Goal: Obtain resource: Obtain resource

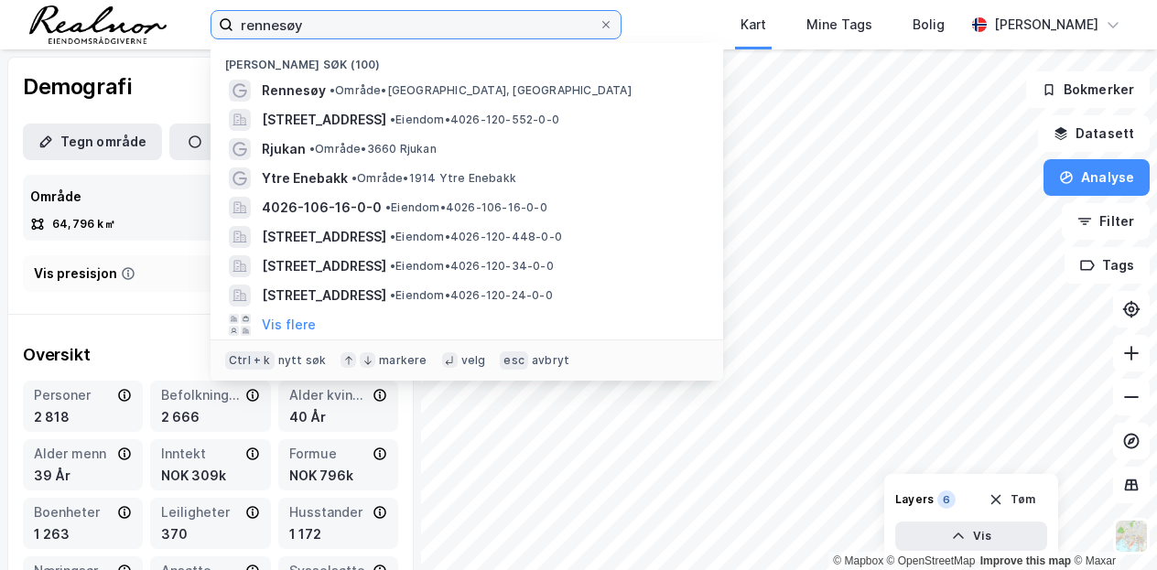
drag, startPoint x: 388, startPoint y: 38, endPoint x: 162, endPoint y: 3, distance: 228.7
click at [163, 3] on div "rennesøy Nylige søk (100) [GEOGRAPHIC_DATA] • Område • [GEOGRAPHIC_DATA], [GEOG…" at bounding box center [578, 24] width 1157 height 49
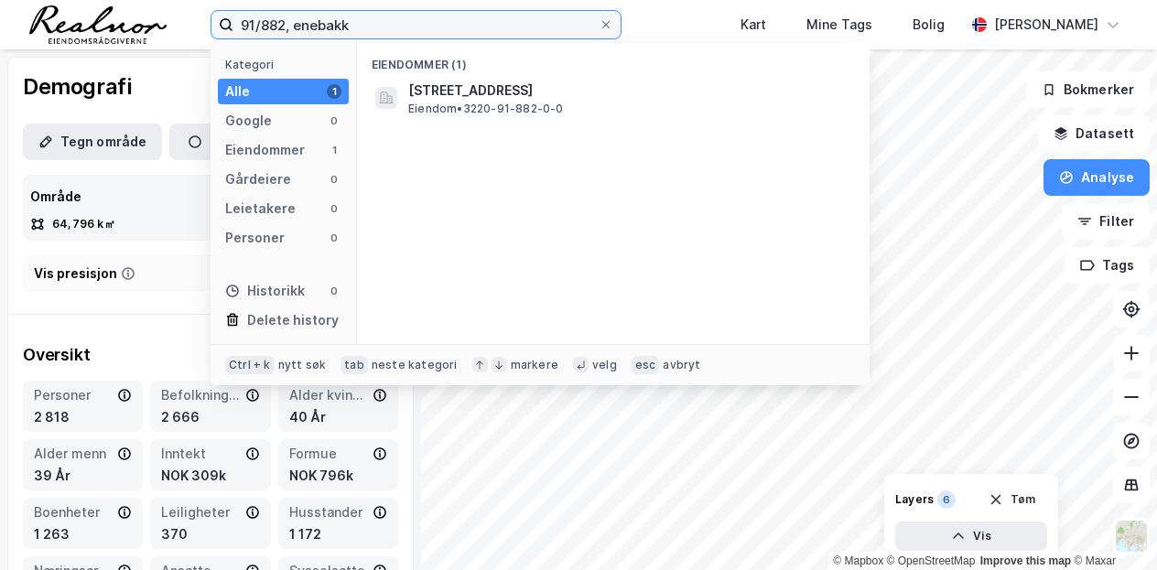
type input "91/882, enebakk"
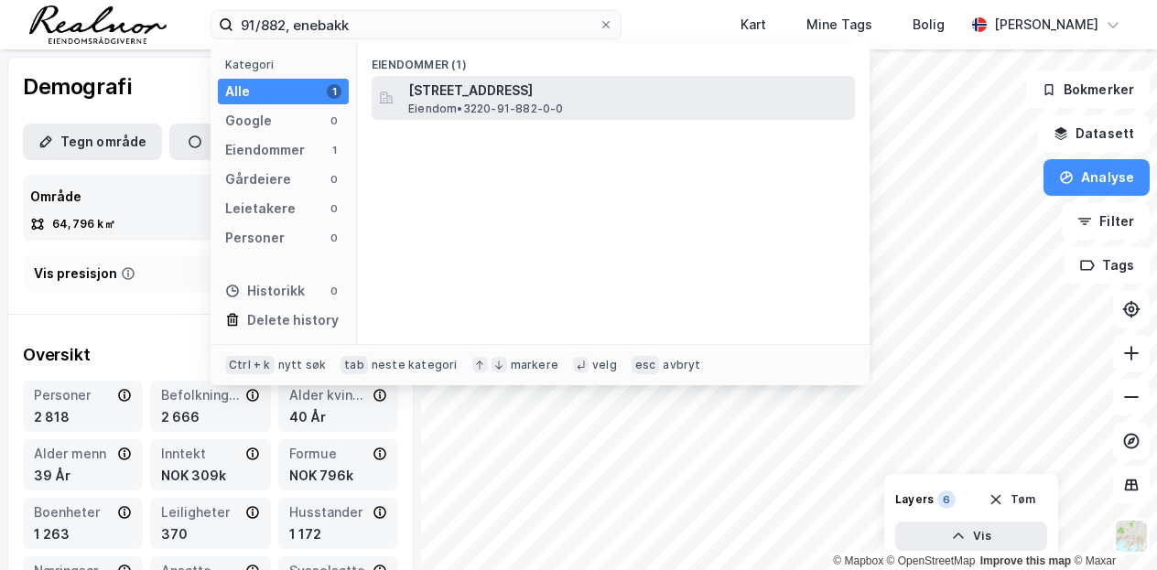
drag, startPoint x: 555, startPoint y: 66, endPoint x: 547, endPoint y: 91, distance: 25.8
click at [555, 66] on div "Eiendommer (1)" at bounding box center [613, 59] width 513 height 33
click at [538, 94] on span "[STREET_ADDRESS]" at bounding box center [627, 91] width 439 height 22
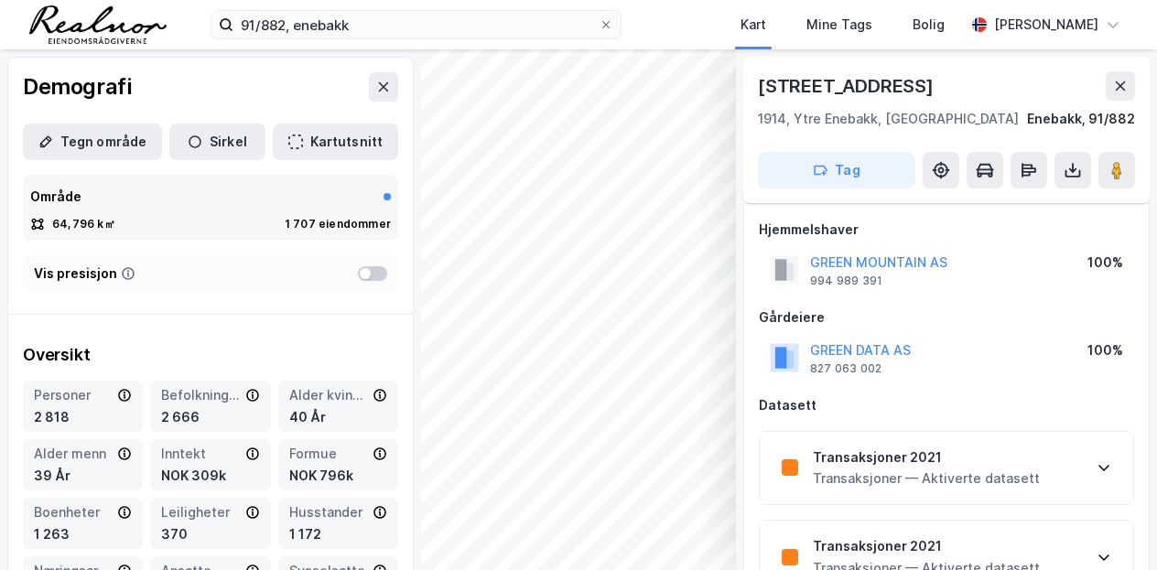
scroll to position [458, 0]
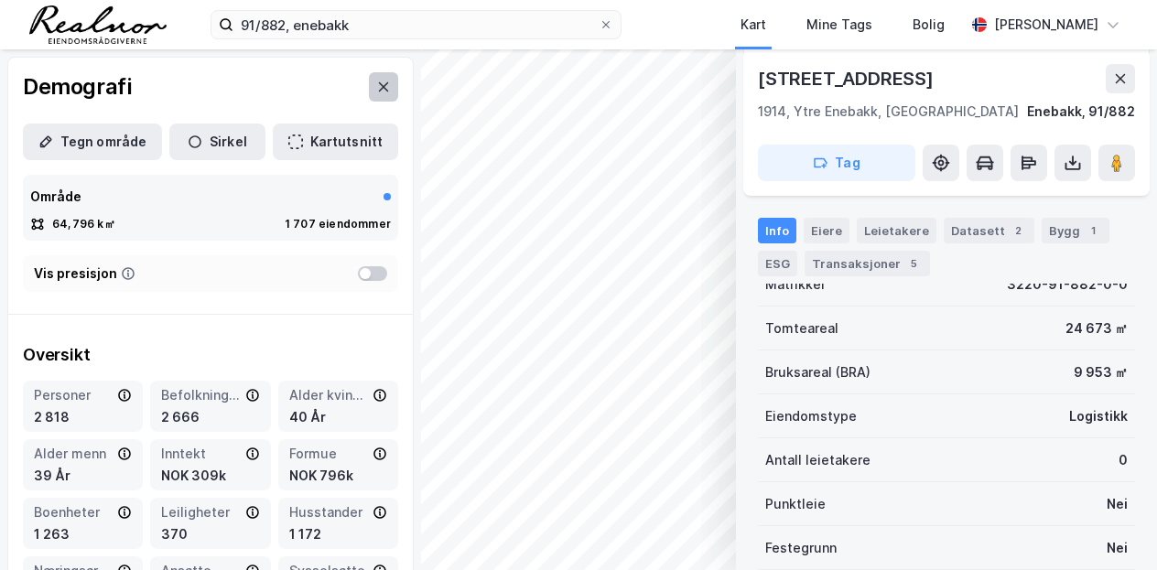
click at [376, 91] on icon at bounding box center [383, 87] width 15 height 15
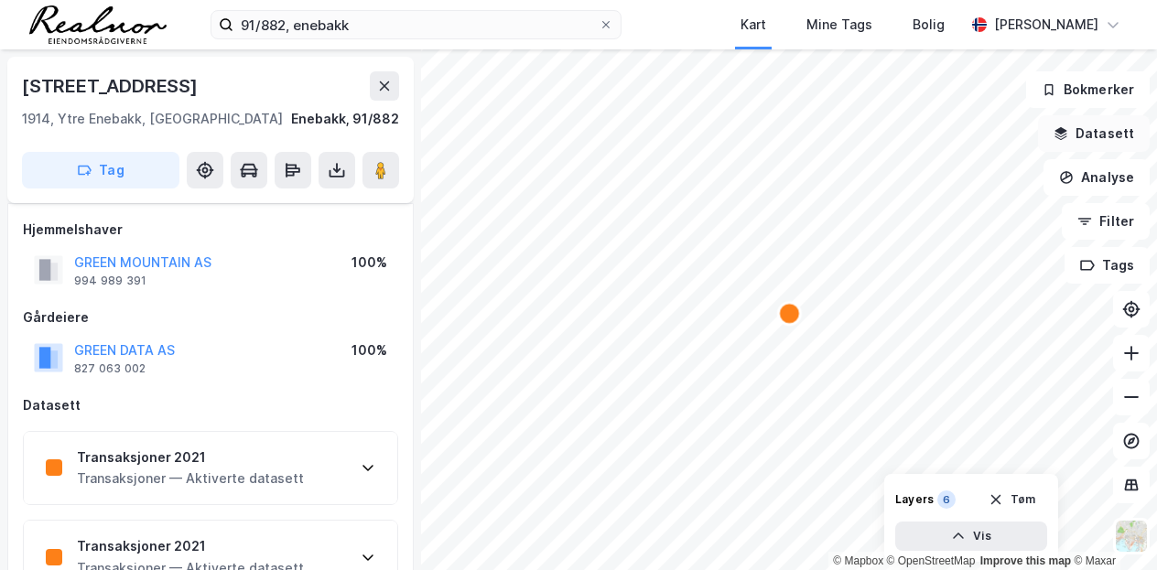
scroll to position [458, 0]
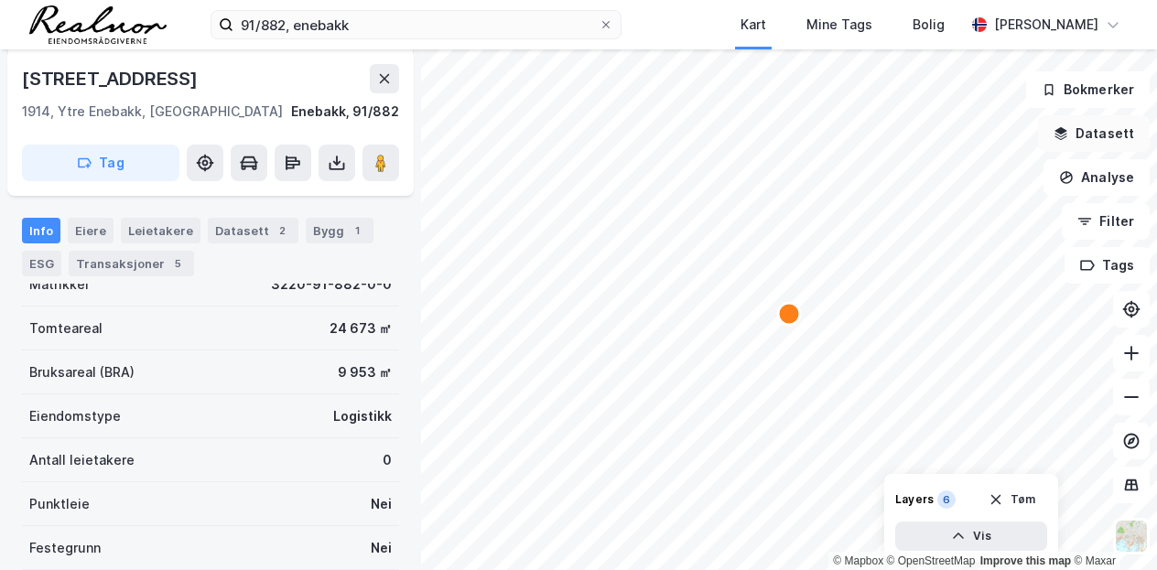
click at [1076, 126] on button "Datasett" at bounding box center [1094, 133] width 112 height 37
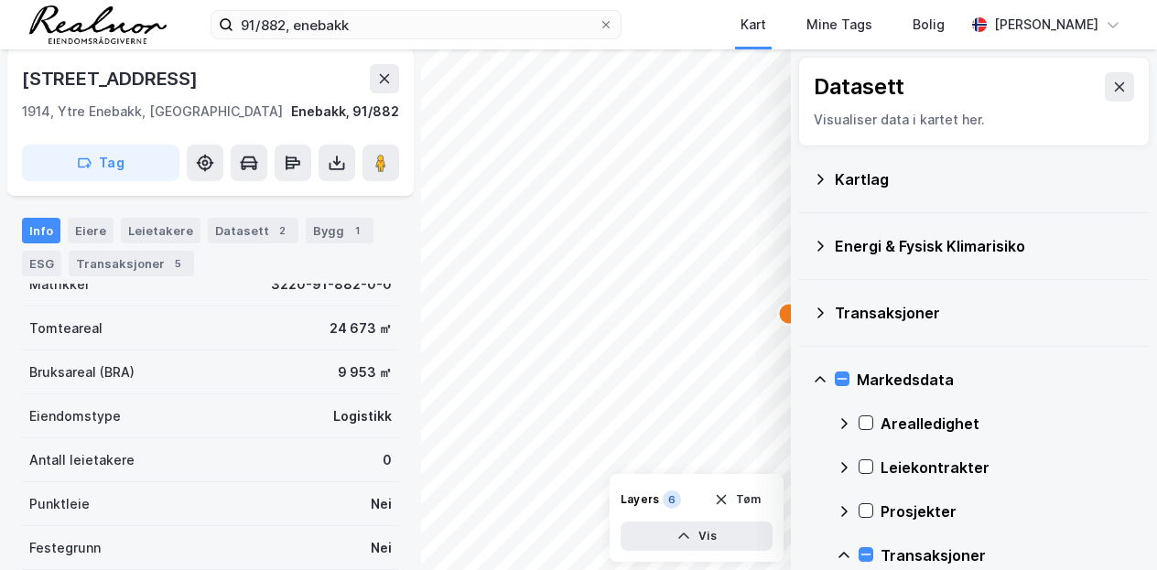
click at [886, 174] on div "Kartlag" at bounding box center [985, 179] width 300 height 22
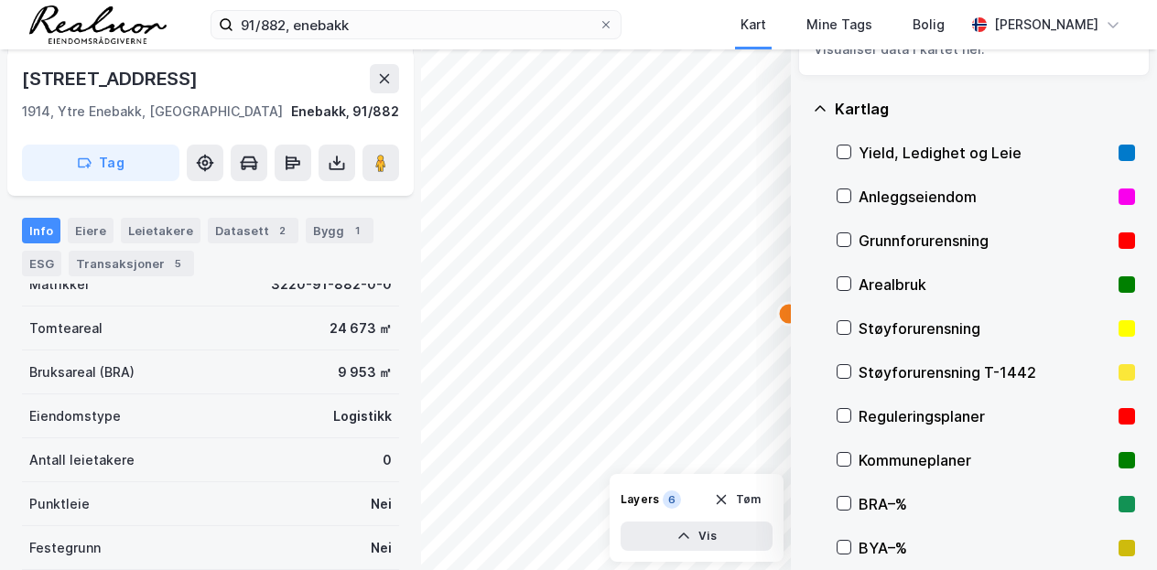
scroll to position [92, 0]
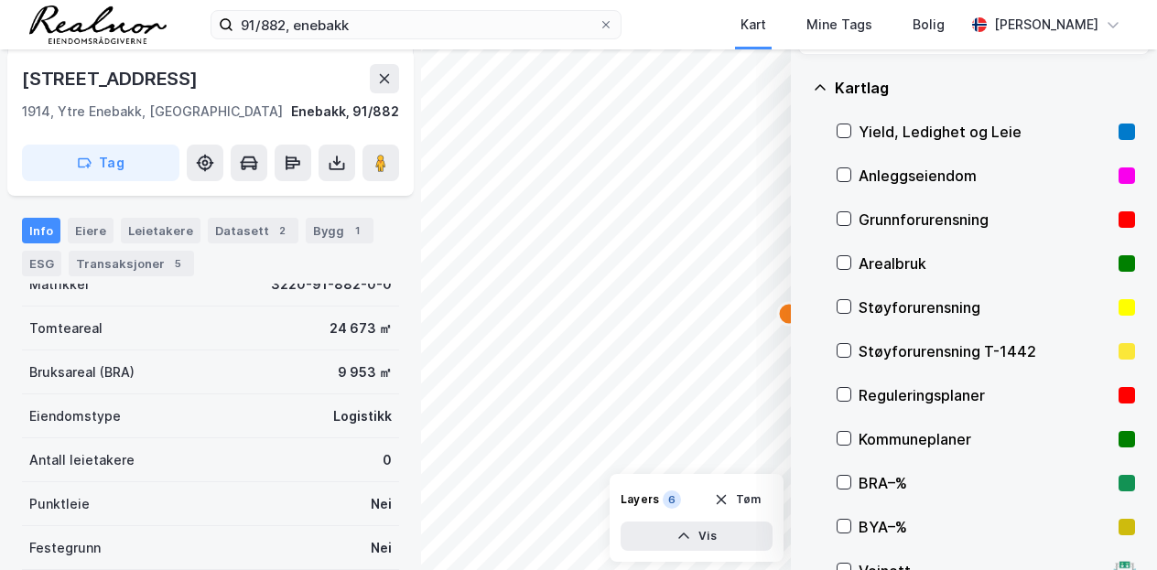
click at [963, 402] on div "Reguleringsplaner" at bounding box center [984, 395] width 253 height 22
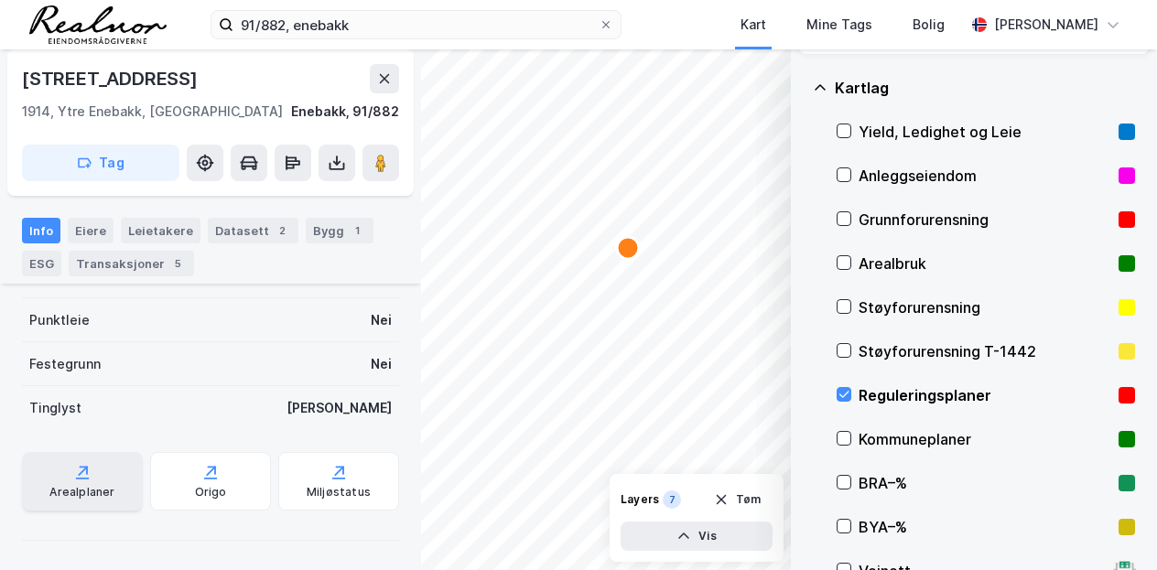
click at [84, 463] on icon at bounding box center [82, 472] width 18 height 18
click at [842, 393] on icon at bounding box center [843, 394] width 13 height 13
click at [824, 80] on div "Kartlag" at bounding box center [974, 88] width 322 height 44
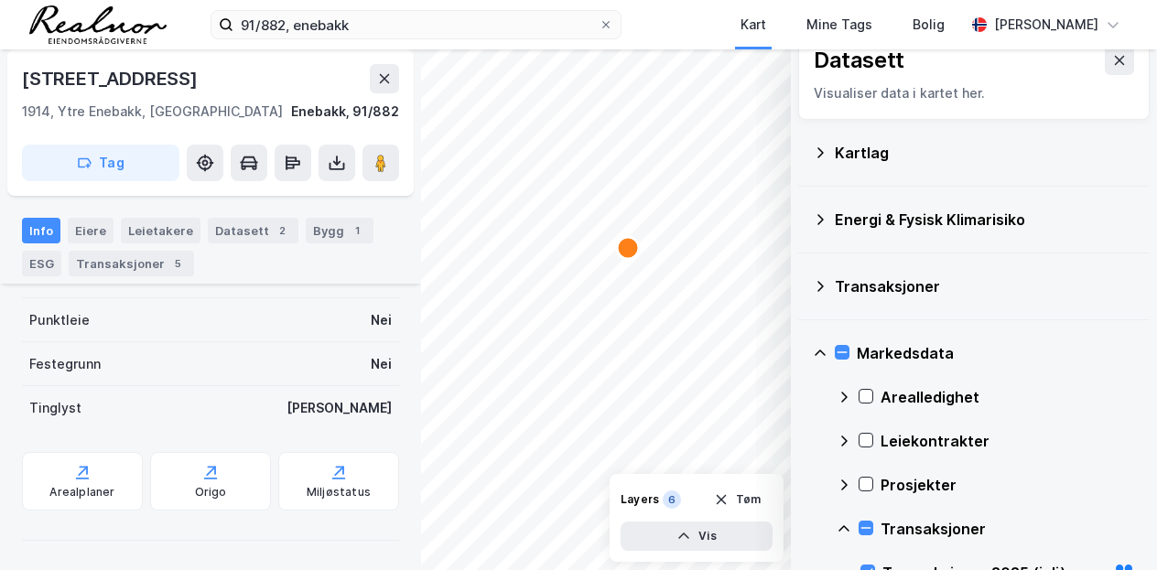
scroll to position [0, 0]
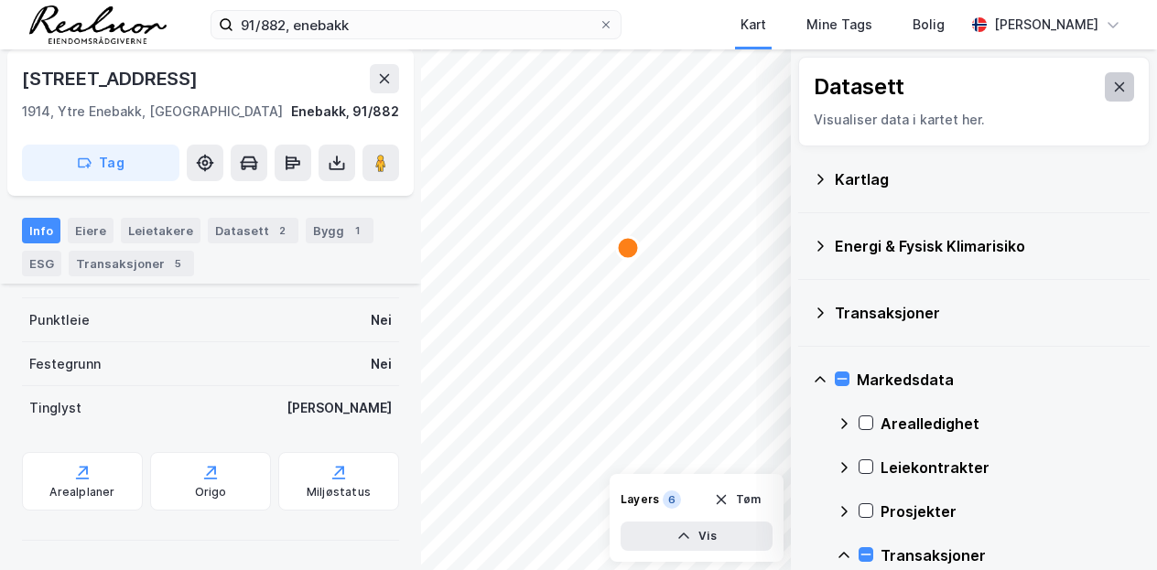
click at [1105, 96] on button at bounding box center [1119, 86] width 29 height 29
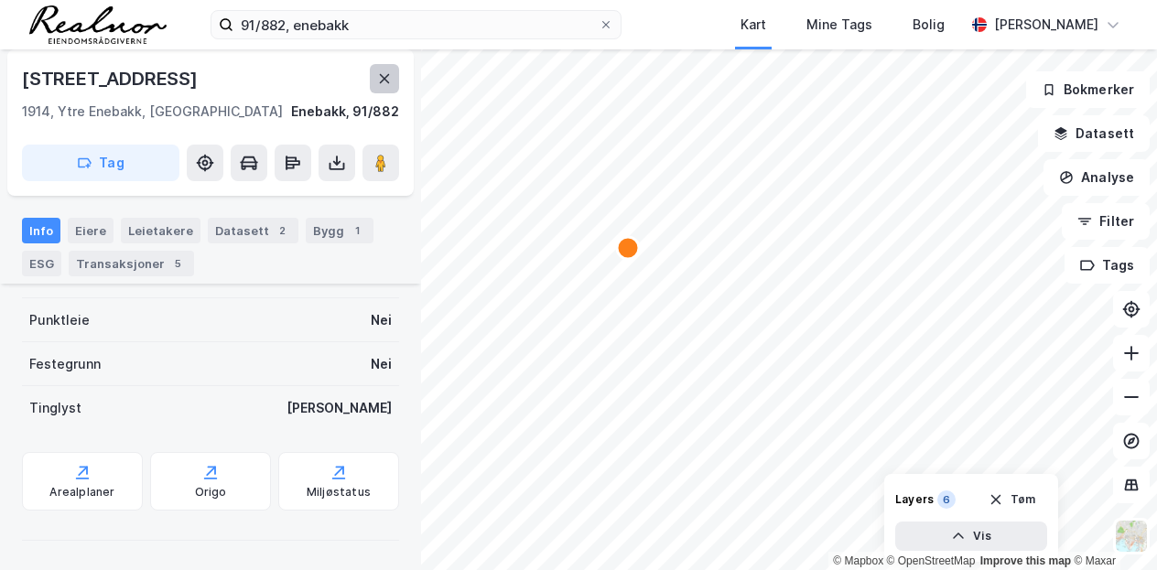
click at [383, 80] on icon at bounding box center [385, 78] width 10 height 9
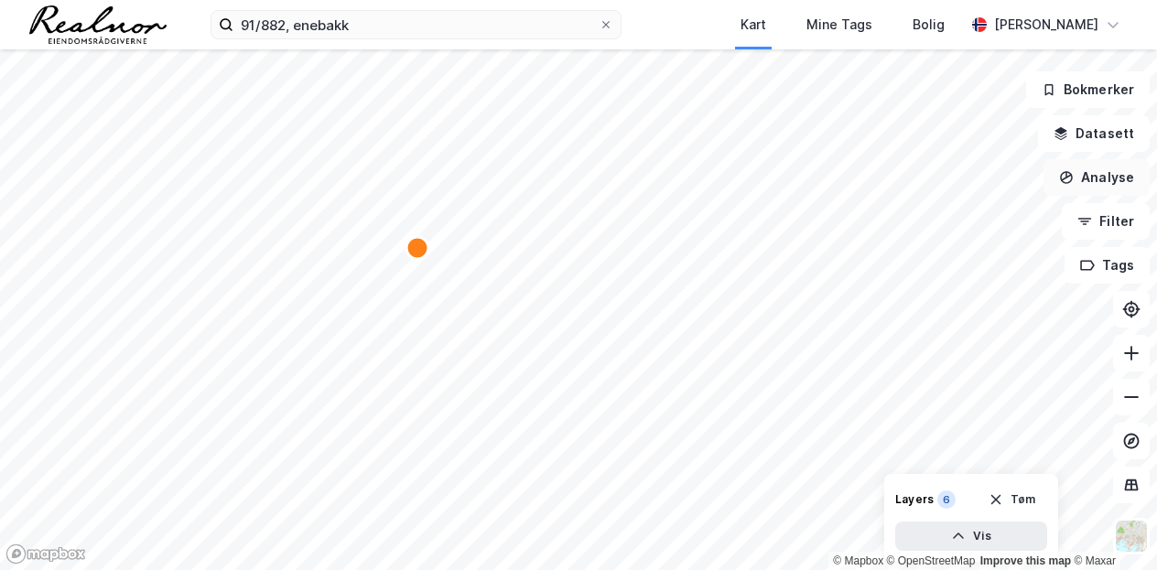
click at [1105, 195] on button "Analyse" at bounding box center [1096, 177] width 106 height 37
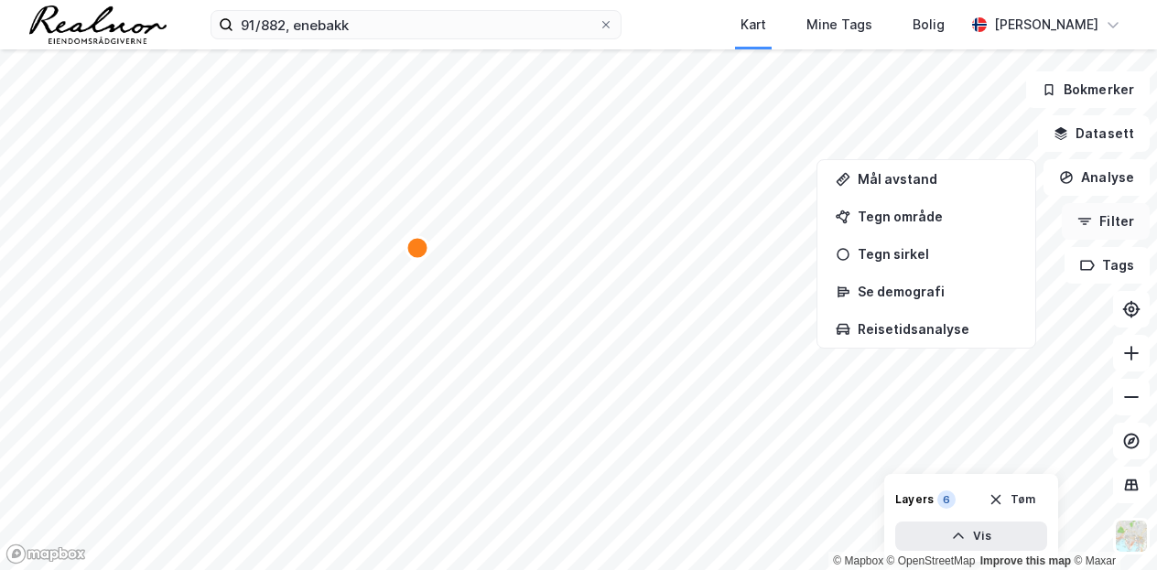
click at [1109, 218] on button "Filter" at bounding box center [1106, 221] width 88 height 37
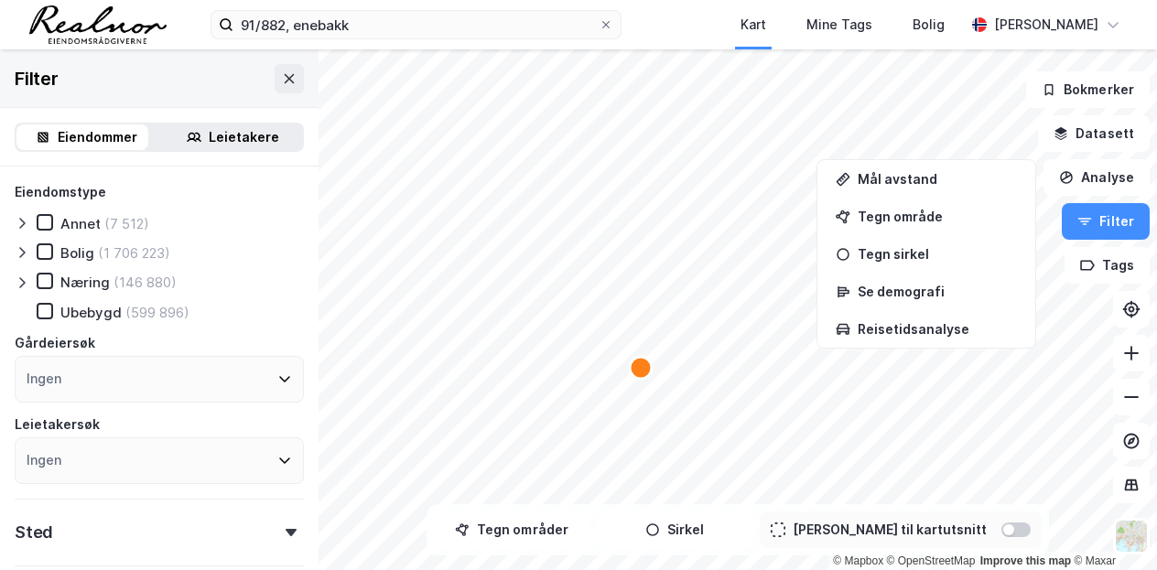
click at [18, 275] on icon at bounding box center [22, 282] width 15 height 15
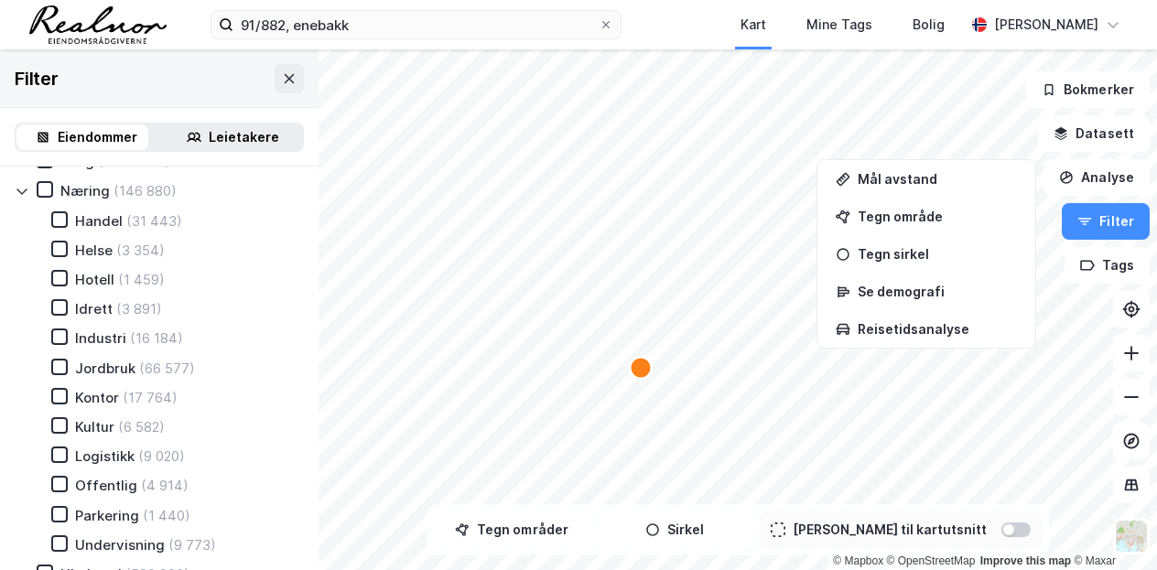
scroll to position [183, 0]
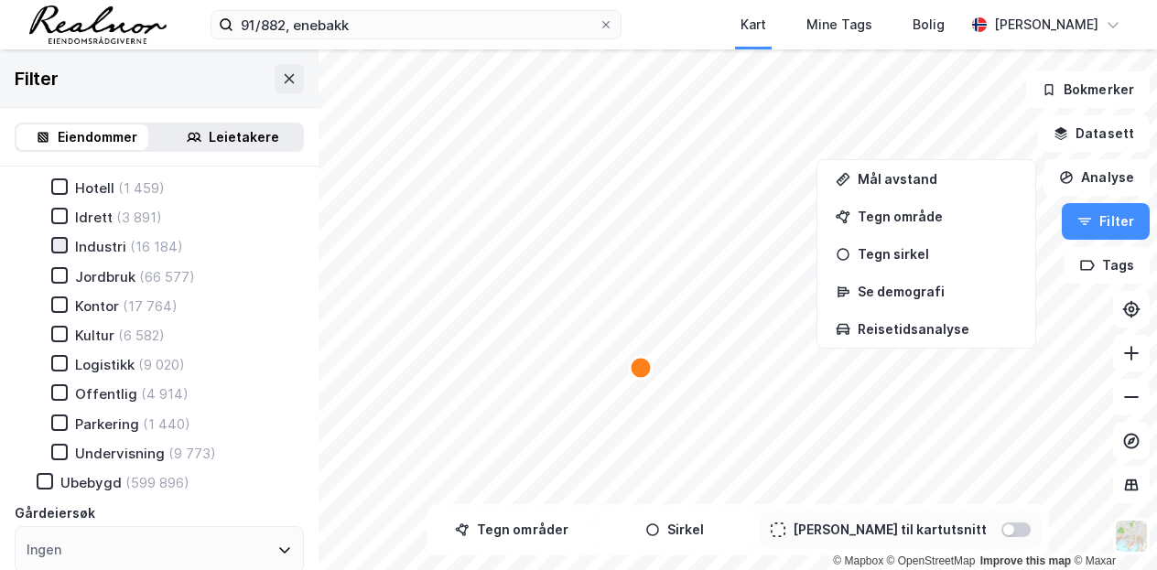
click at [63, 248] on icon at bounding box center [59, 245] width 13 height 13
click at [59, 303] on icon at bounding box center [59, 304] width 13 height 13
click at [63, 367] on icon at bounding box center [59, 363] width 13 height 13
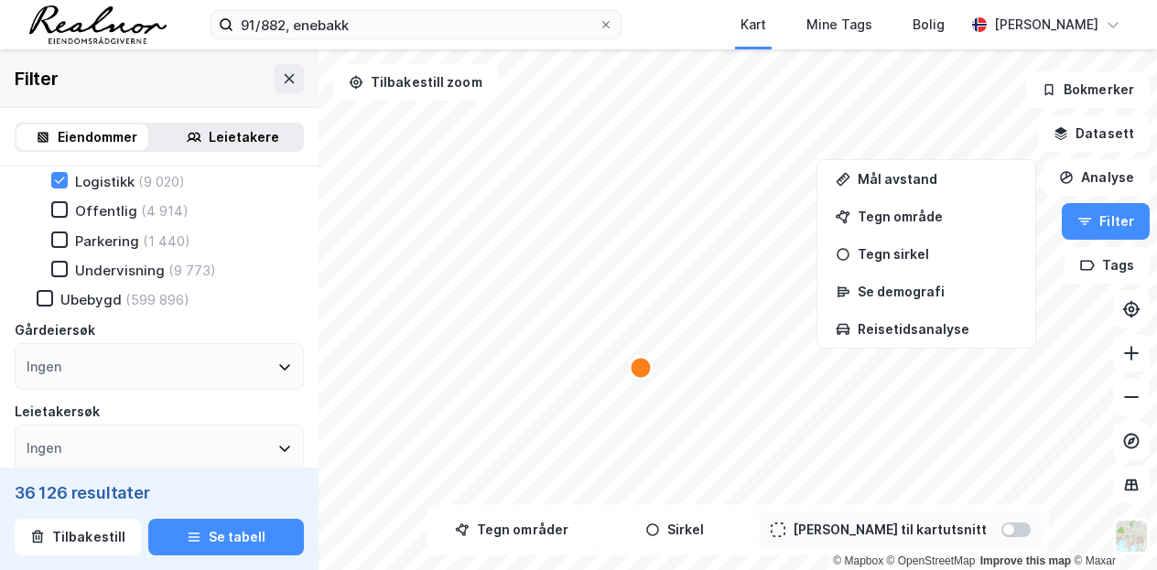
scroll to position [641, 0]
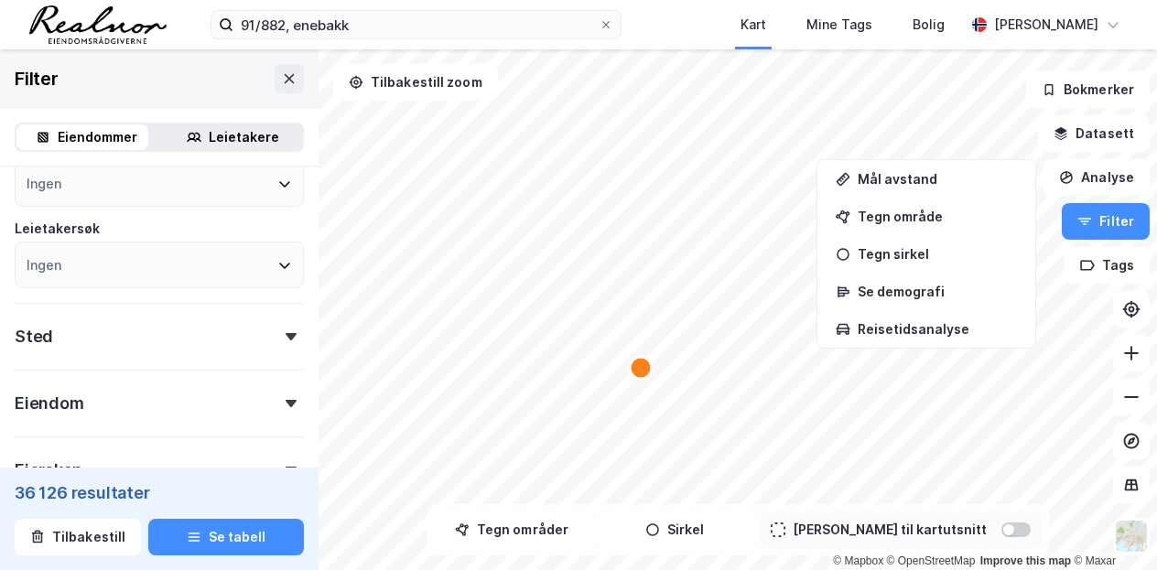
click at [177, 342] on div "Sted" at bounding box center [159, 329] width 289 height 52
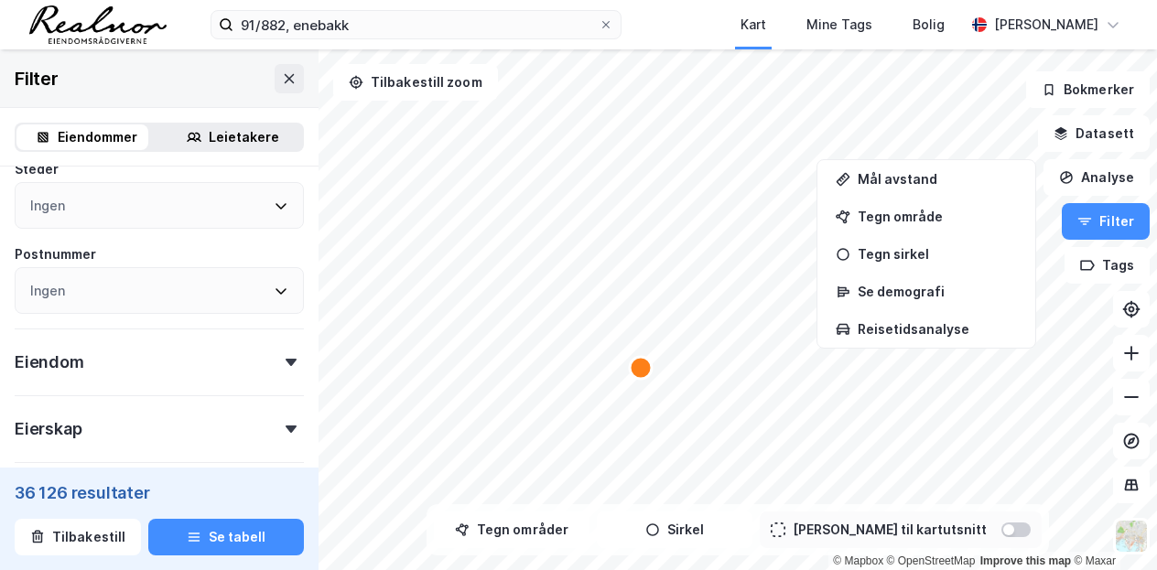
scroll to position [732, 0]
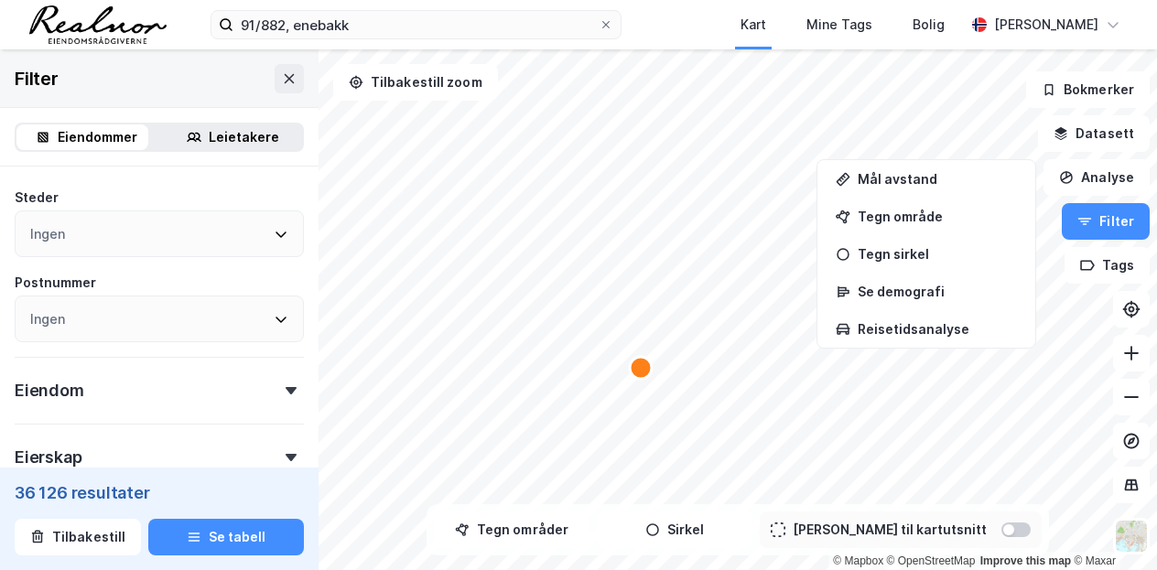
click at [113, 248] on div "Ingen" at bounding box center [159, 233] width 289 height 47
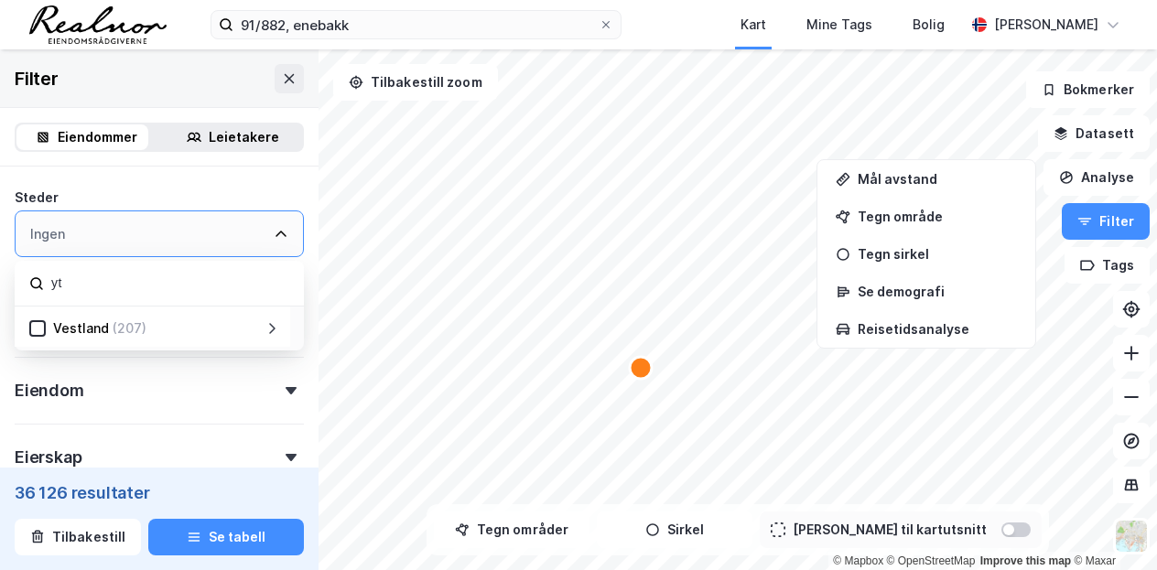
type input "y"
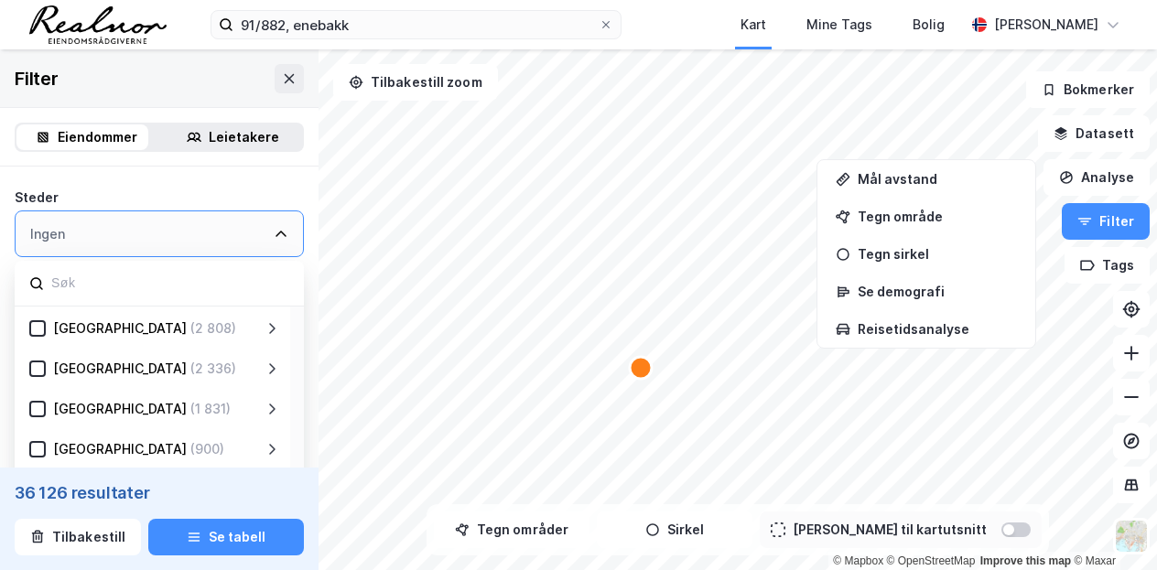
click at [125, 189] on div "Eiendomstype Annet (7 512) [PERSON_NAME] (1 706 223) Næring (146 880) Handel (3…" at bounding box center [159, 29] width 289 height 1160
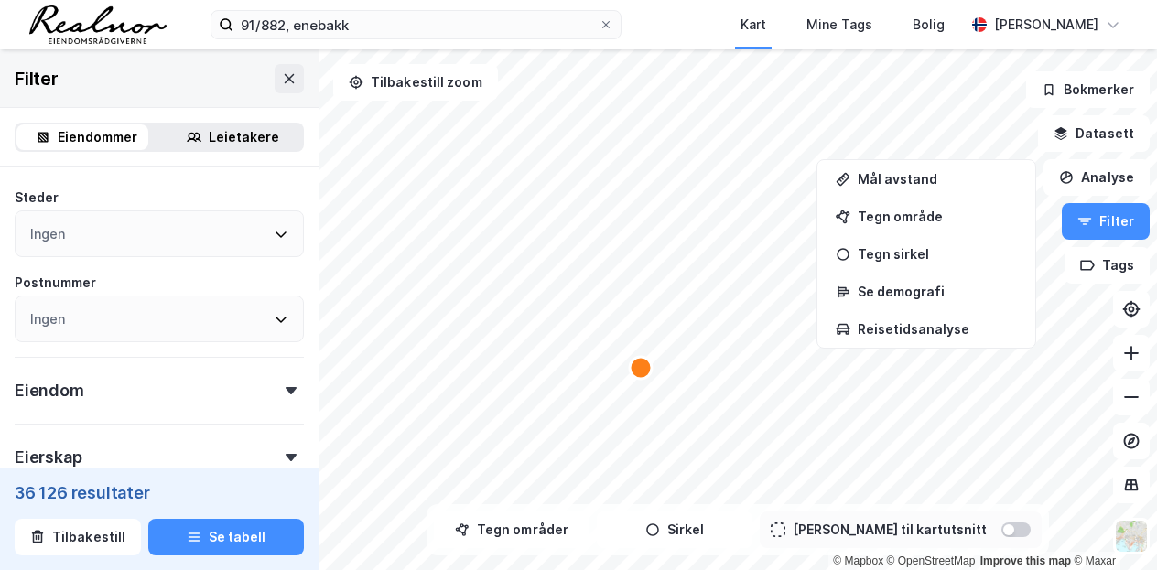
click at [254, 317] on div "Ingen" at bounding box center [159, 319] width 289 height 47
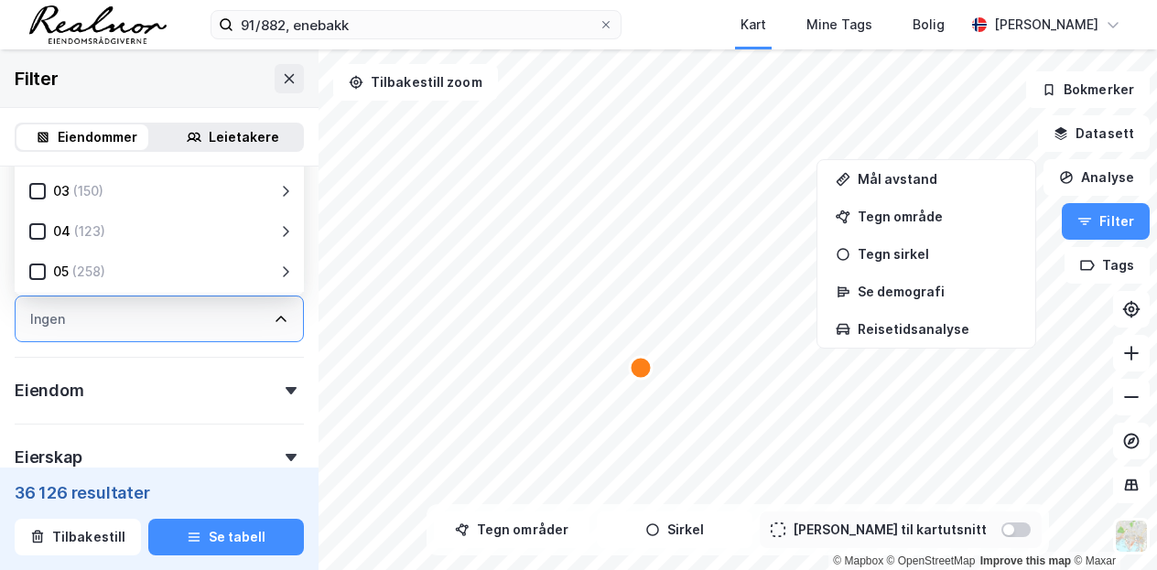
scroll to position [452, 0]
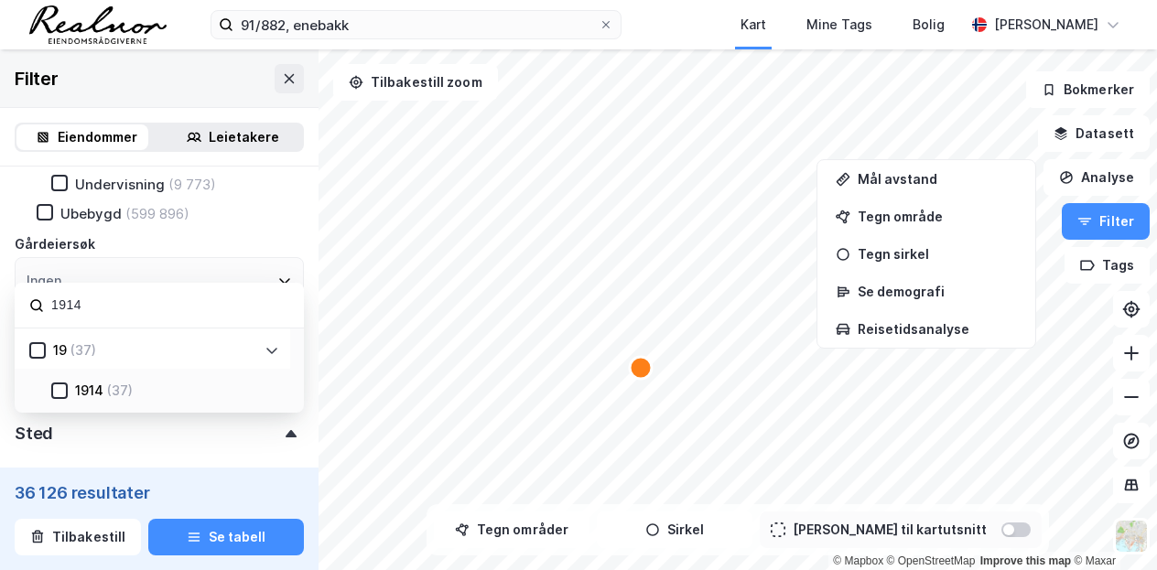
type input "1914"
click at [78, 398] on div "1914" at bounding box center [89, 391] width 28 height 22
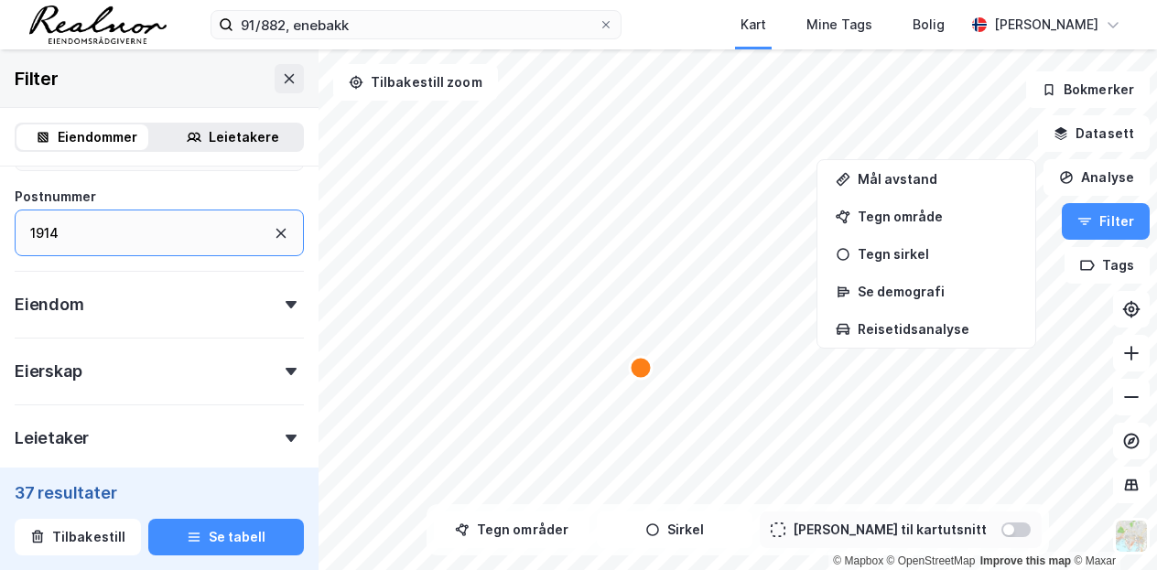
scroll to position [983, 0]
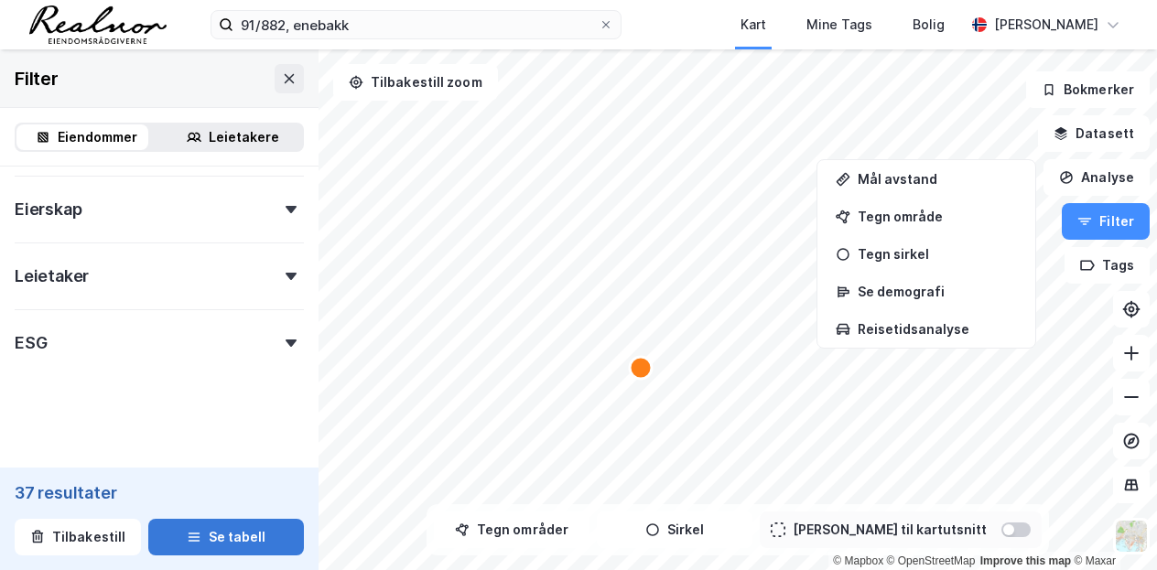
click at [213, 534] on button "Se tabell" at bounding box center [226, 537] width 156 height 37
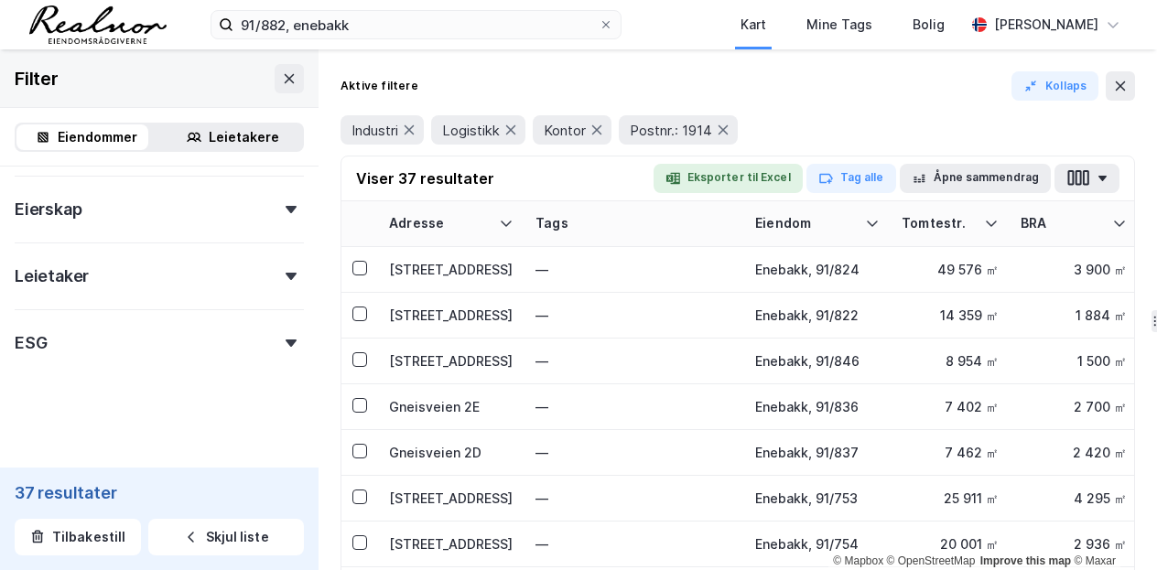
click at [758, 181] on button "Eksporter til Excel" at bounding box center [727, 178] width 149 height 29
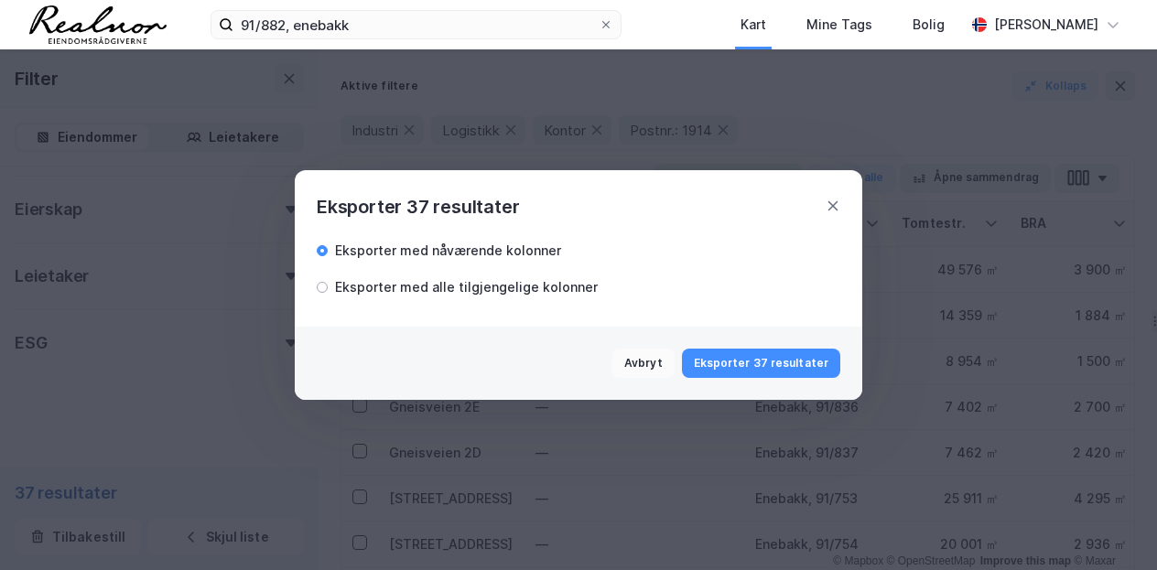
click at [770, 358] on button "Eksporter 37 resultater" at bounding box center [761, 363] width 158 height 29
